Goal: Use online tool/utility

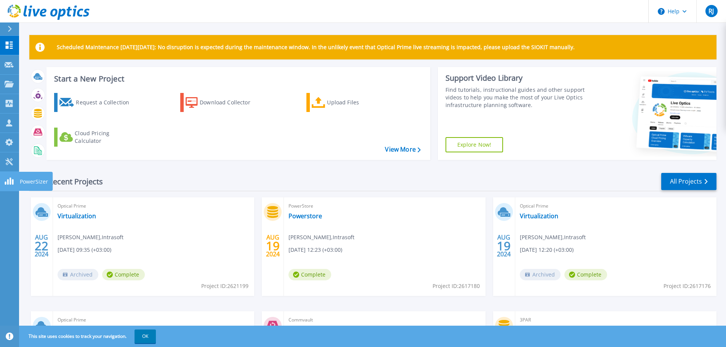
click at [9, 177] on div at bounding box center [9, 181] width 9 height 8
click at [14, 165] on link "Tools Tools" at bounding box center [9, 161] width 19 height 19
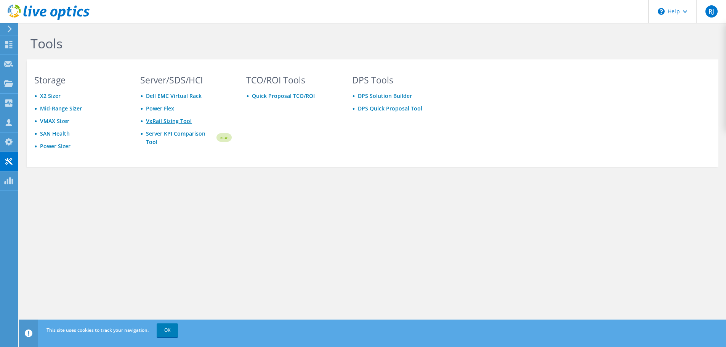
click at [163, 120] on link "VxRail Sizing Tool" at bounding box center [169, 120] width 46 height 7
